Goal: Navigation & Orientation: Find specific page/section

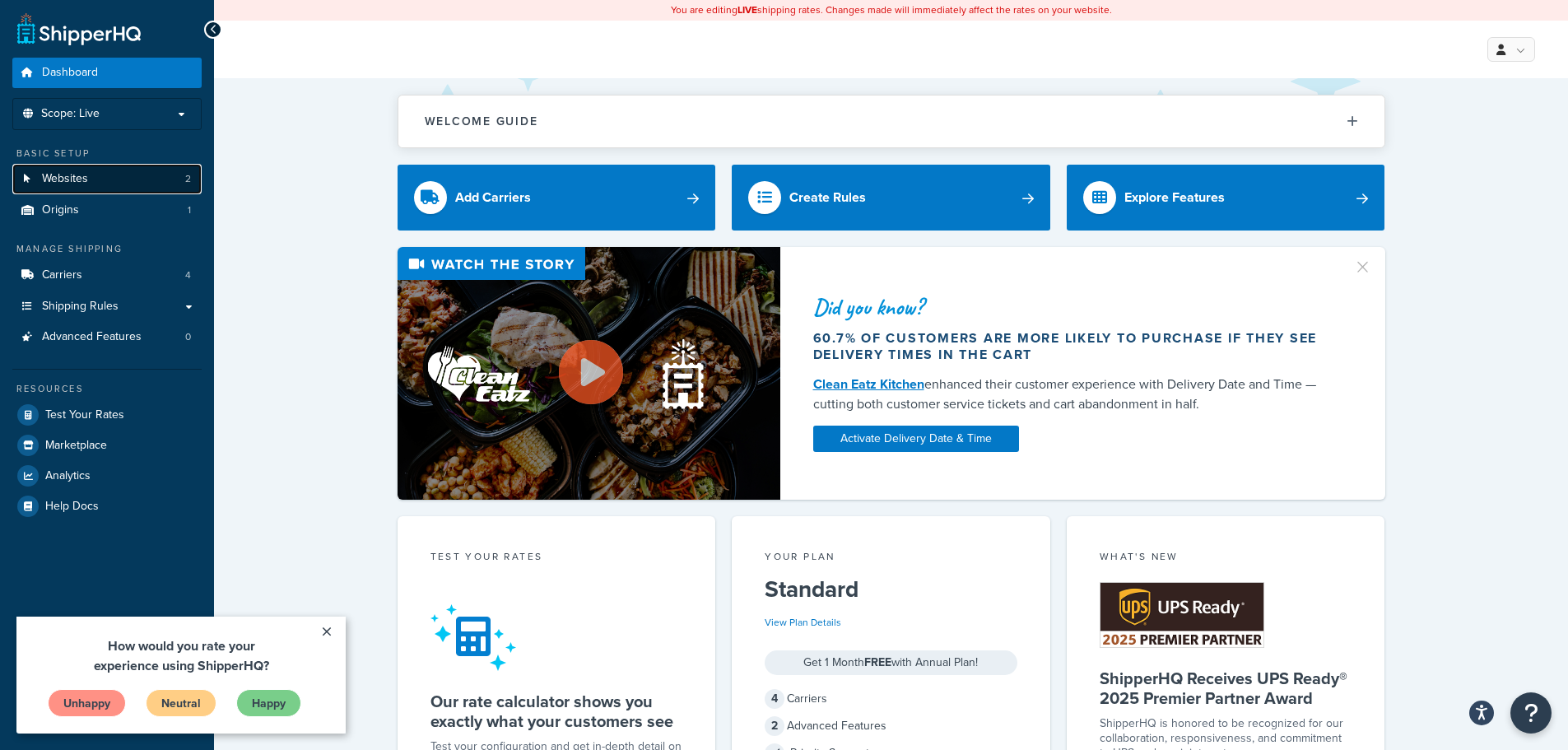
click at [89, 174] on link "Websites 2" at bounding box center [107, 179] width 189 height 30
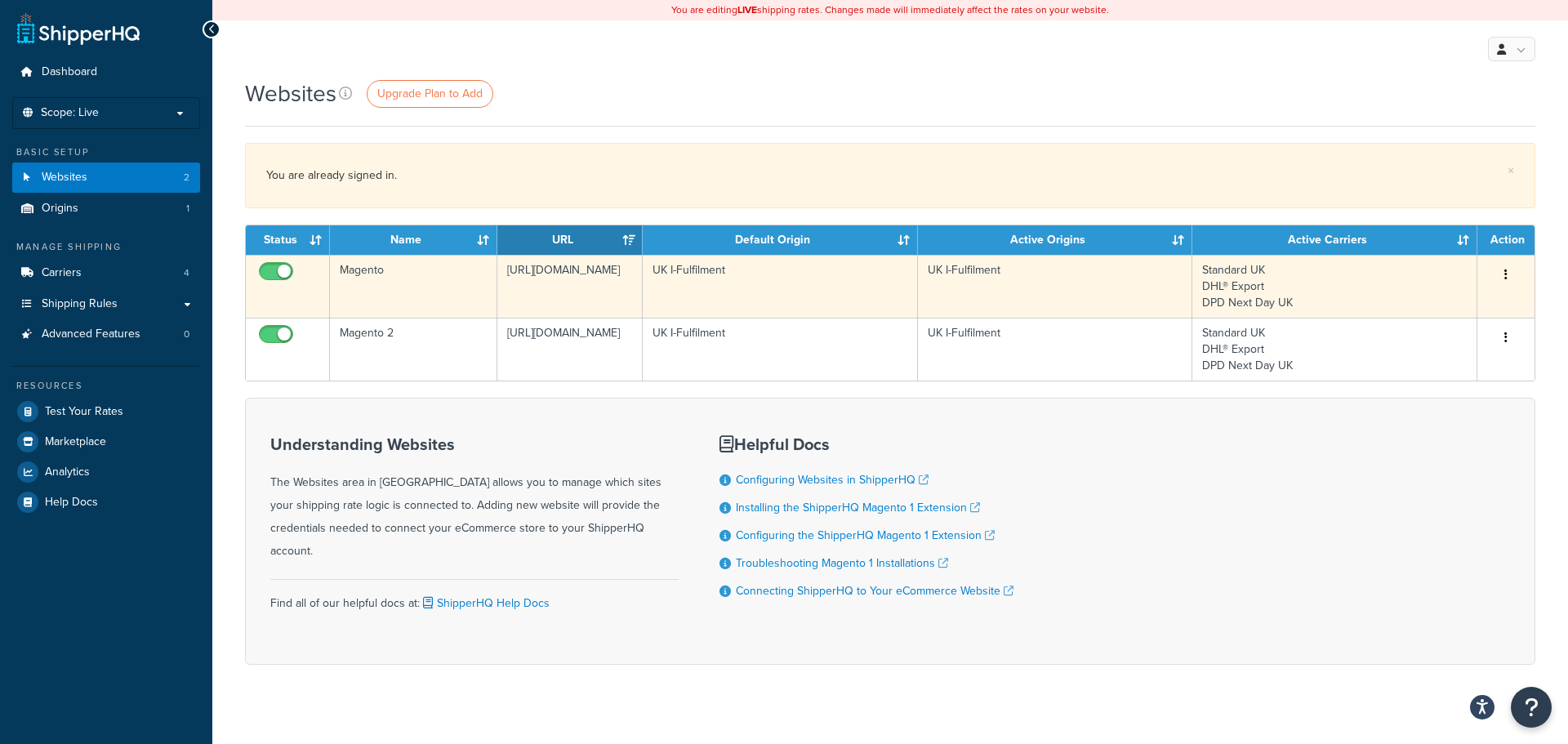
click at [405, 289] on td "Magento" at bounding box center [413, 285] width 168 height 63
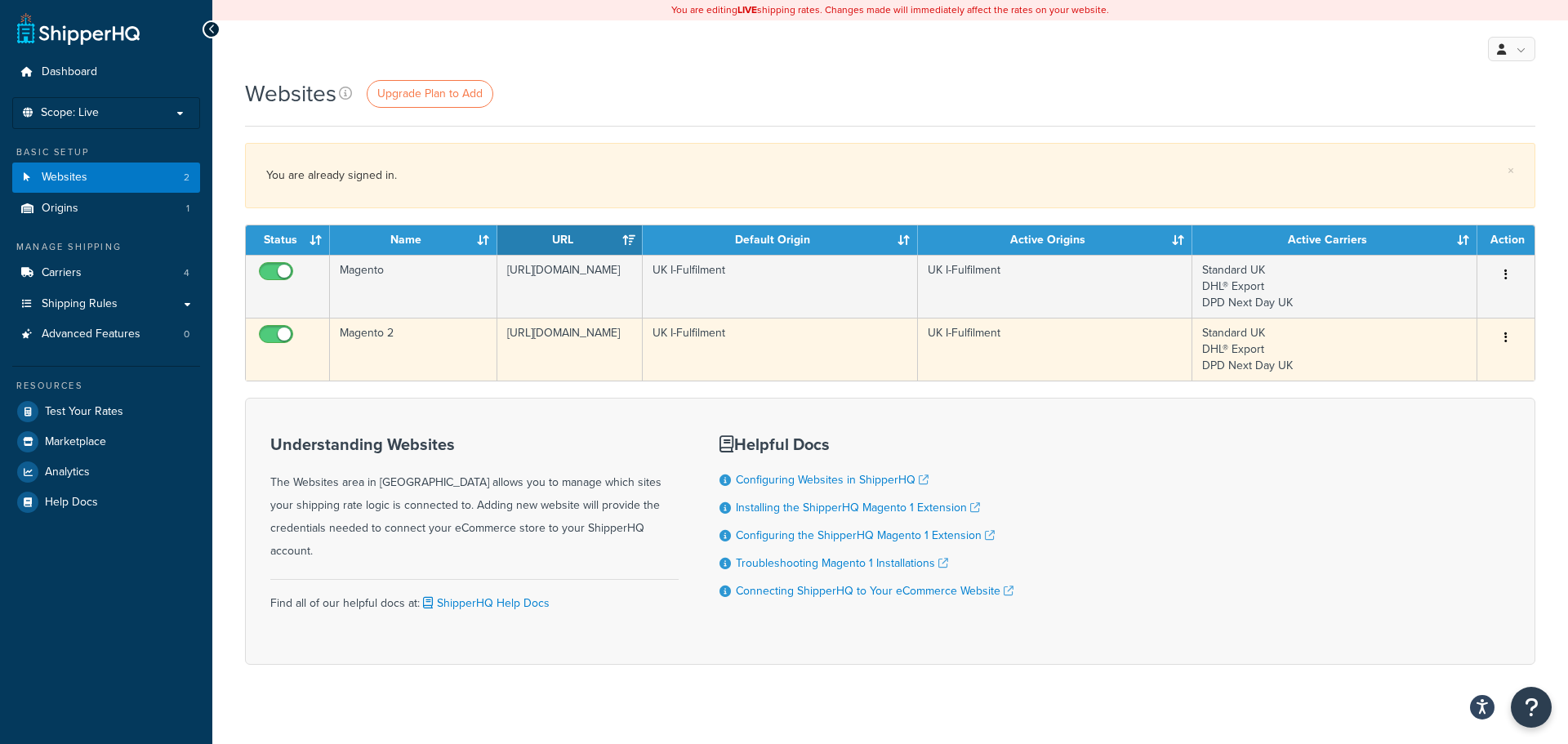
click at [452, 340] on td "Magento 2" at bounding box center [413, 349] width 168 height 63
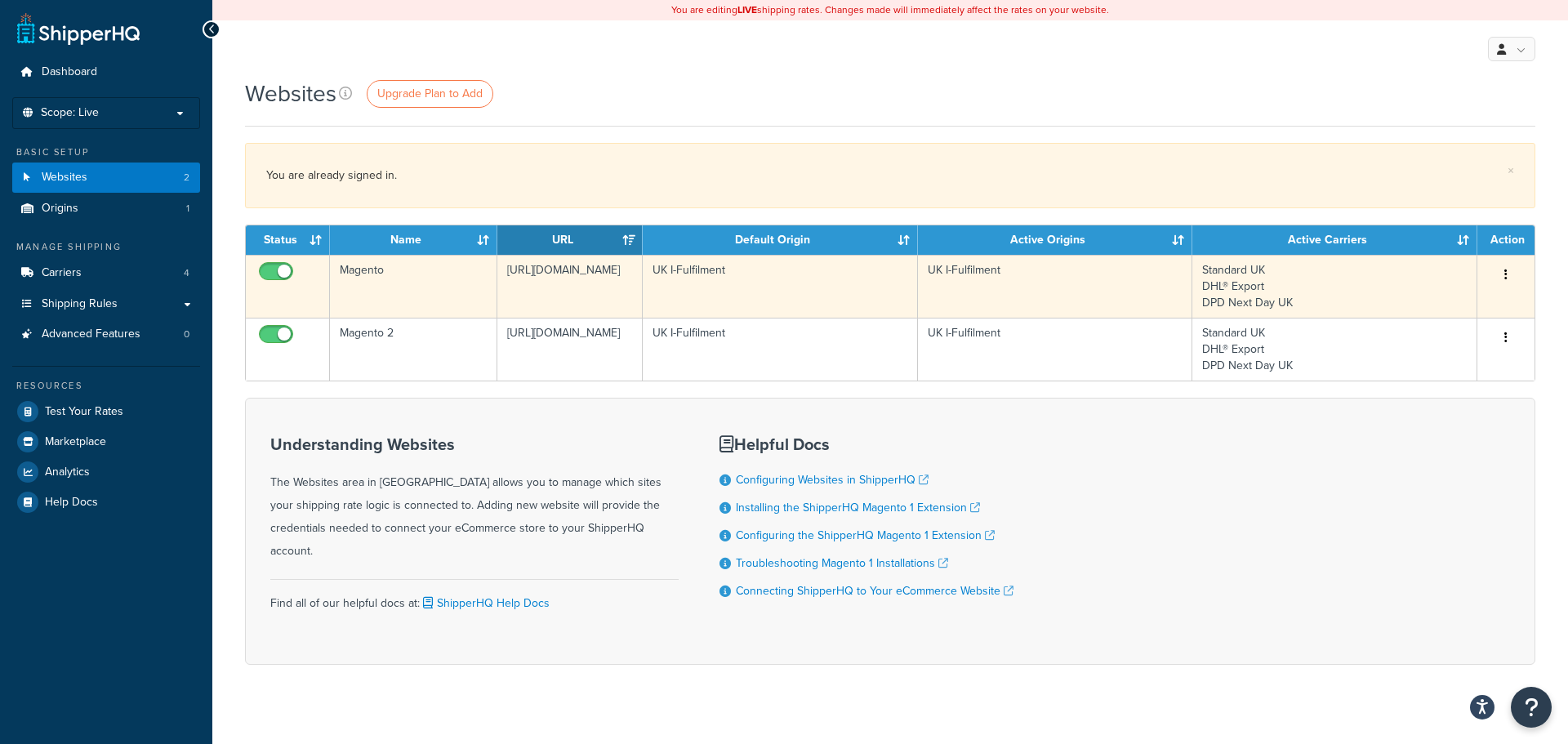
click at [459, 282] on td "Magento" at bounding box center [413, 285] width 168 height 63
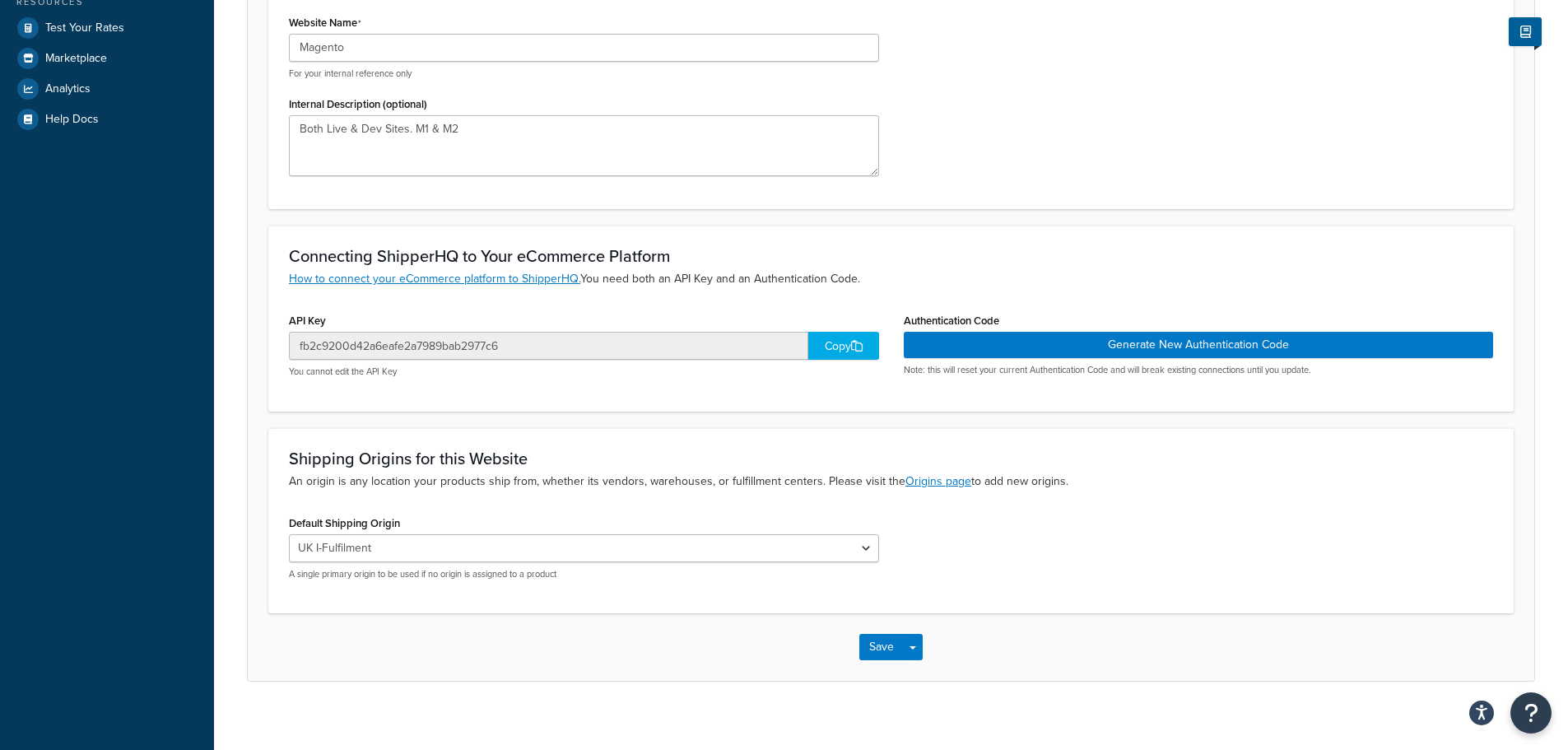
scroll to position [402, 0]
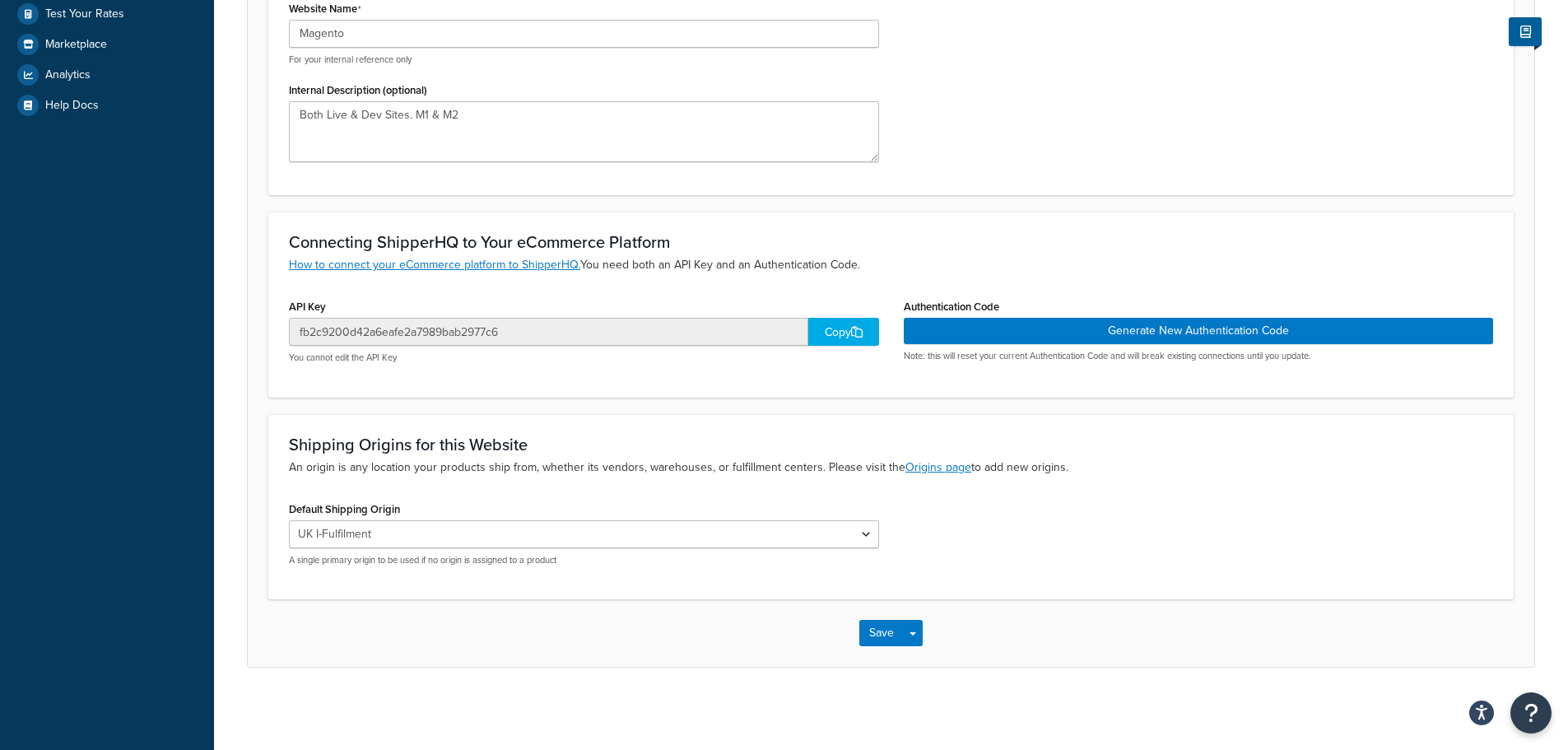
click at [835, 337] on div "Copy" at bounding box center [843, 331] width 71 height 28
